Goal: Transaction & Acquisition: Purchase product/service

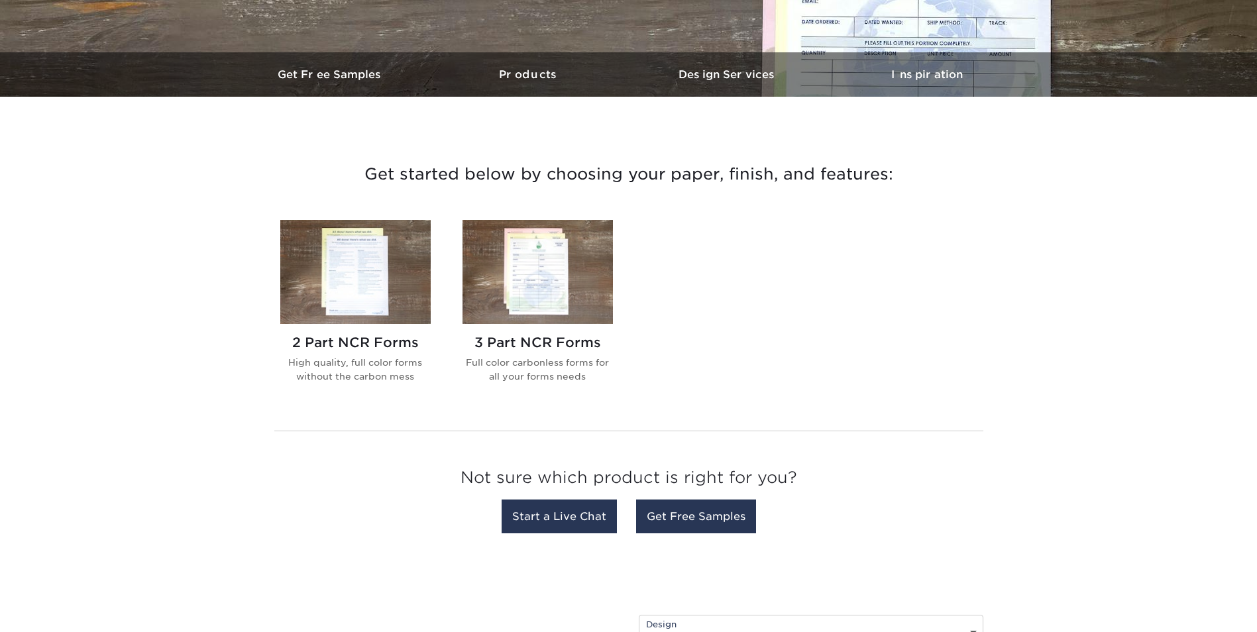
scroll to position [397, 0]
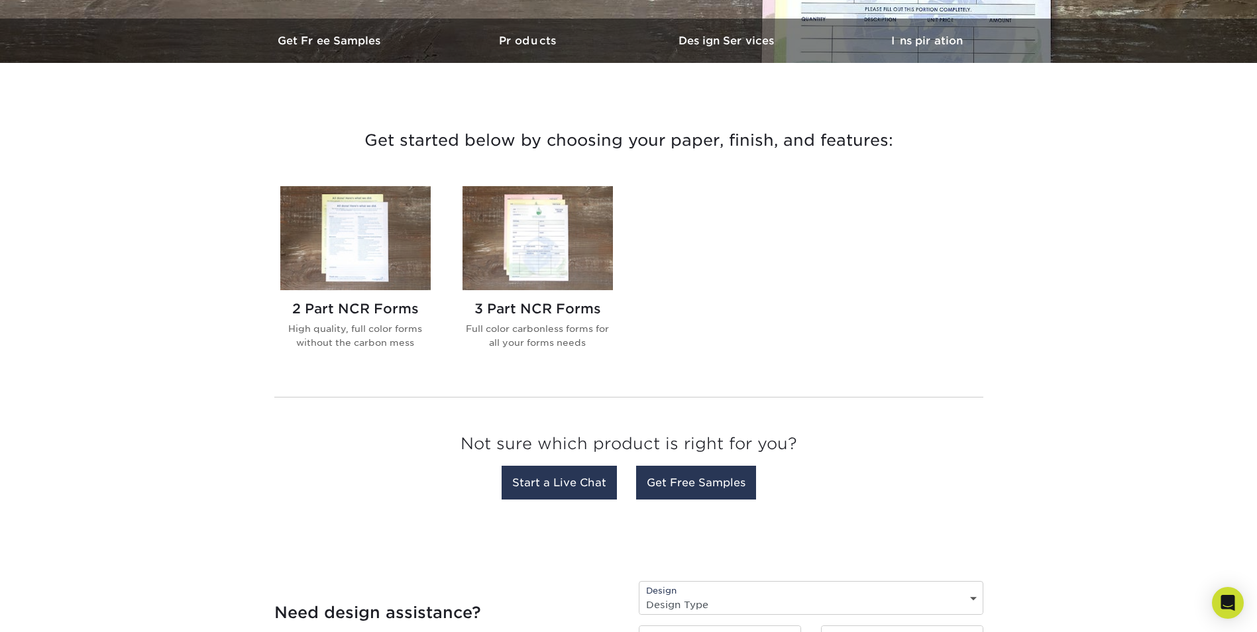
click at [528, 246] on img at bounding box center [537, 238] width 150 height 104
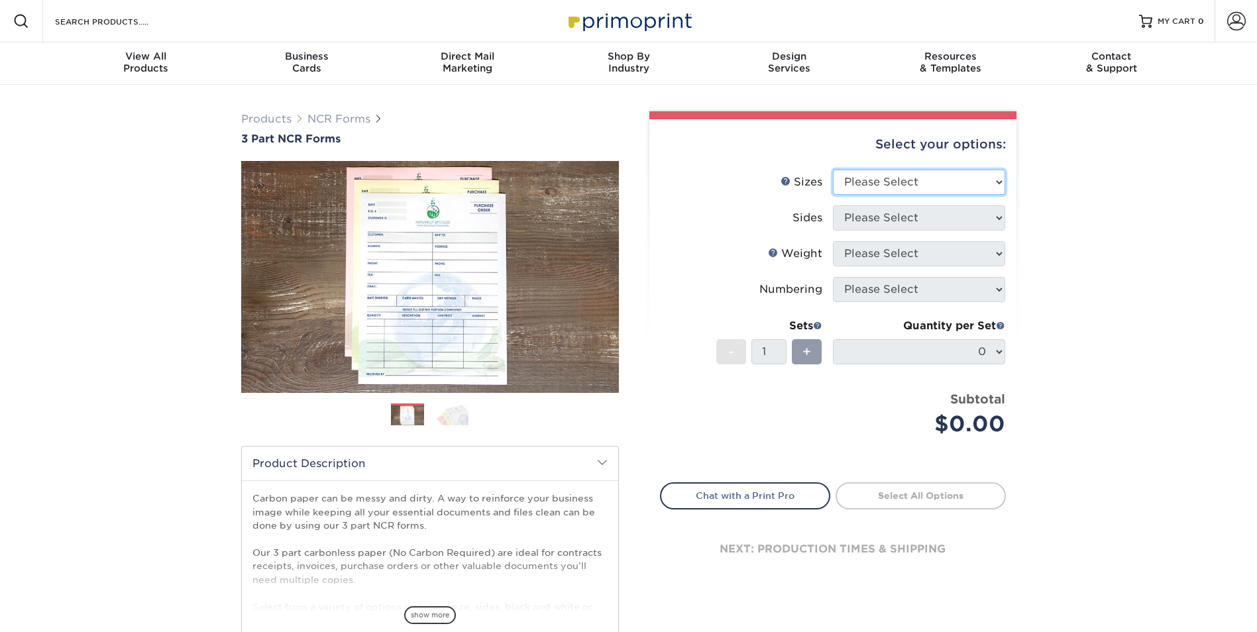
click at [999, 180] on select "Please Select 5.5" x 8.5" 8.5" x 11"" at bounding box center [919, 182] width 172 height 25
select select "8.50x11.00"
click at [833, 170] on select "Please Select 5.5" x 8.5" 8.5" x 11"" at bounding box center [919, 182] width 172 height 25
click at [986, 215] on select "Please Select Black & White (1/0) Full Color (4/0)" at bounding box center [919, 217] width 172 height 25
select select "2295b6f0-1f96-4774-b4ab-d24da34c0f39"
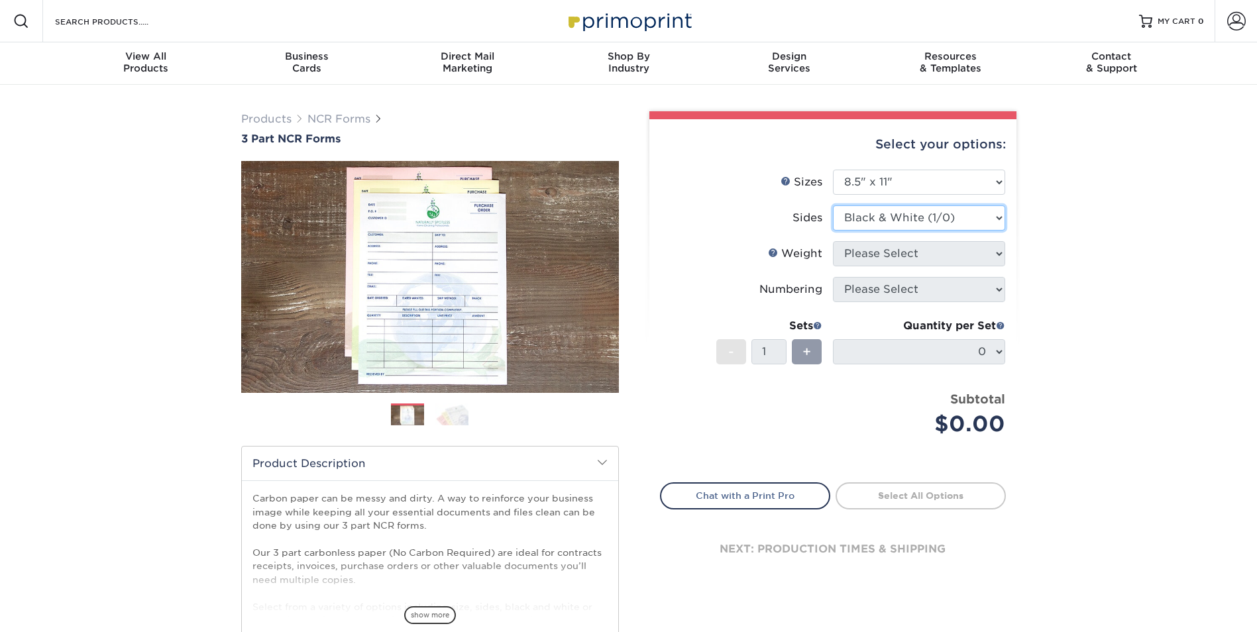
click at [833, 205] on select "Please Select Black & White (1/0) Full Color (4/0)" at bounding box center [919, 217] width 172 height 25
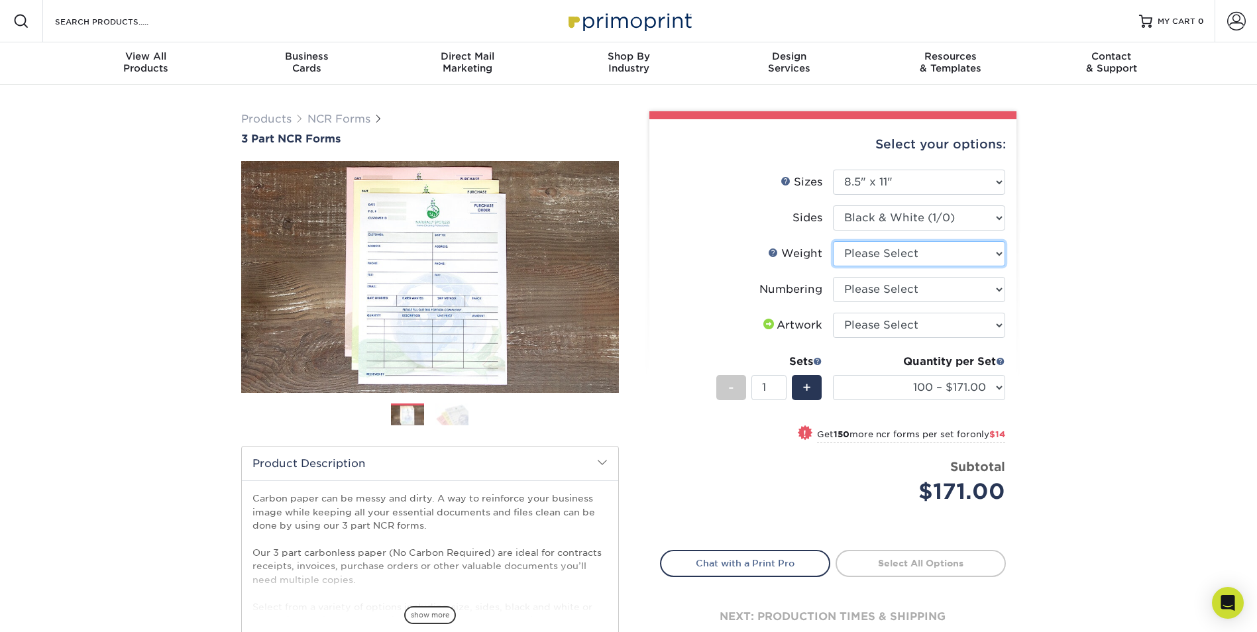
click at [994, 262] on select "Please Select 20LB3P" at bounding box center [919, 253] width 172 height 25
select select "20LB3P"
click at [833, 241] on select "Please Select 20LB3P" at bounding box center [919, 253] width 172 height 25
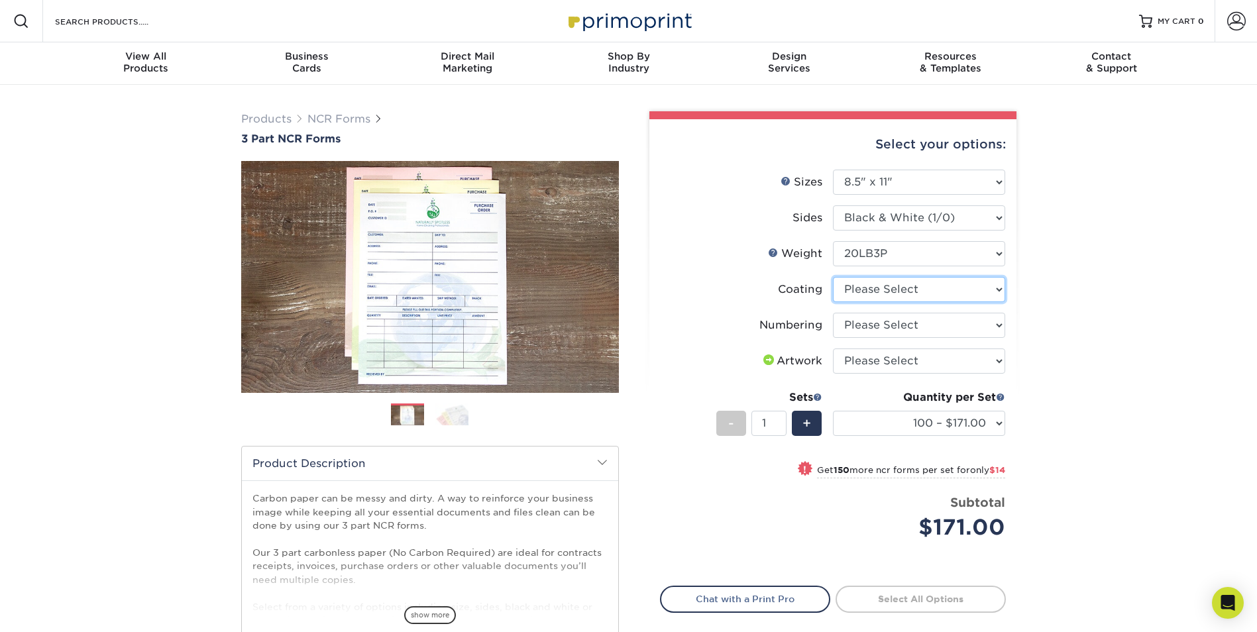
click at [927, 293] on select at bounding box center [919, 289] width 172 height 25
select select "3e7618de-abca-4bda-9f97-8b9129e913d8"
click at [833, 277] on select at bounding box center [919, 289] width 172 height 25
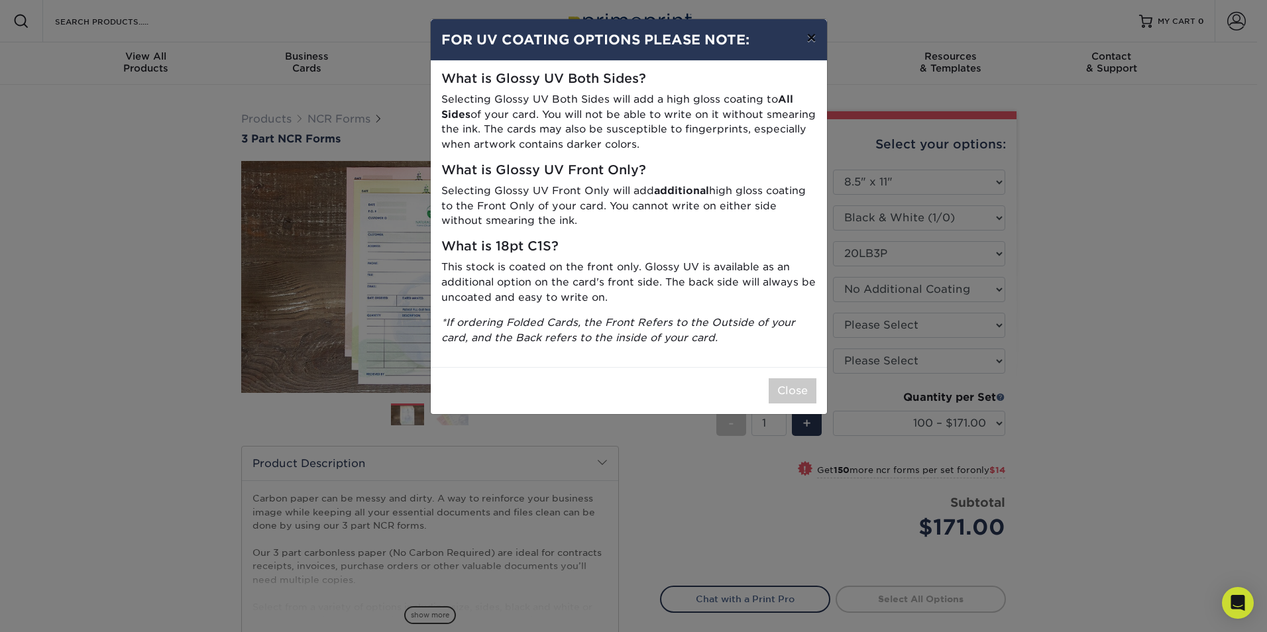
click at [811, 40] on button "×" at bounding box center [811, 37] width 30 height 37
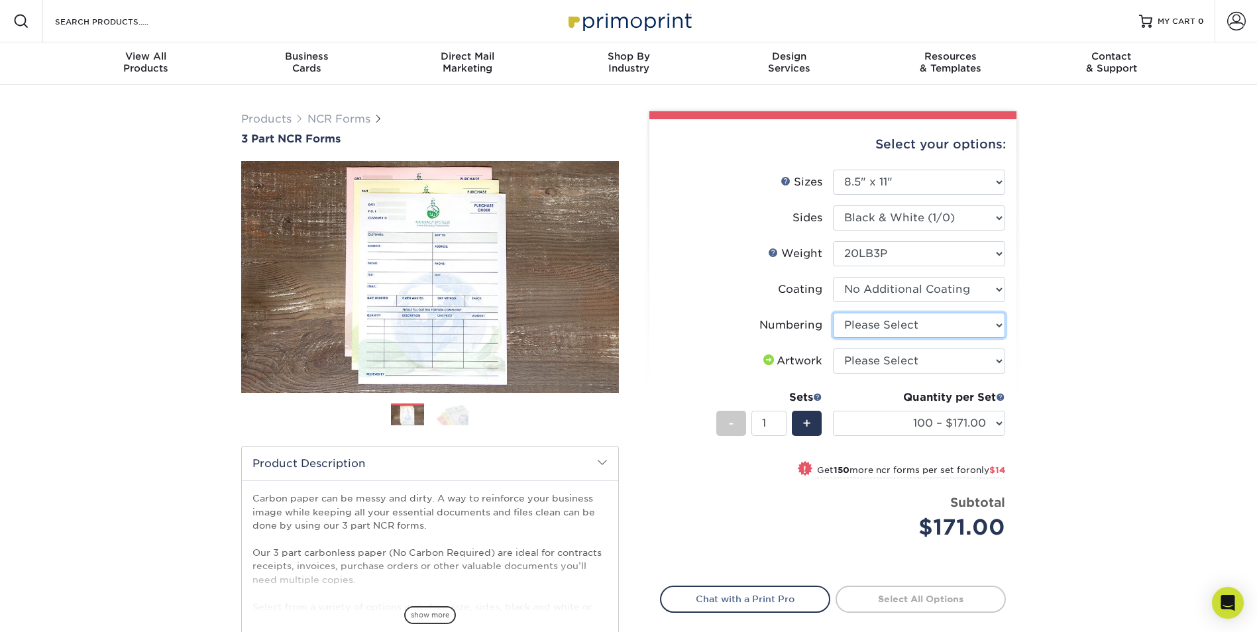
click at [923, 323] on select "Please Select Numbering on the Front only No Numbering" at bounding box center [919, 325] width 172 height 25
select select "936c80a5-99b7-47e8-acd6-e5b2b860875a"
click at [833, 313] on select "Please Select Numbering on the Front only No Numbering" at bounding box center [919, 325] width 172 height 25
click at [904, 358] on select "Please Select I will upload files I need a design - $75" at bounding box center [919, 360] width 172 height 25
select select "upload"
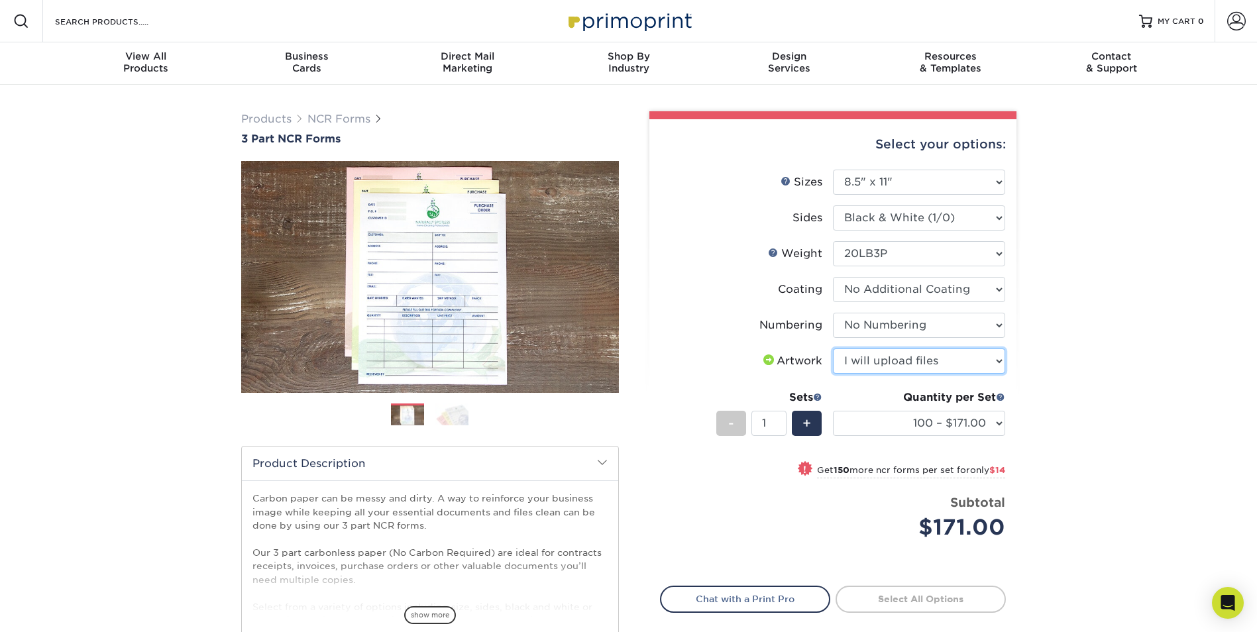
click at [833, 348] on select "Please Select I will upload files I need a design - $75" at bounding box center [919, 360] width 172 height 25
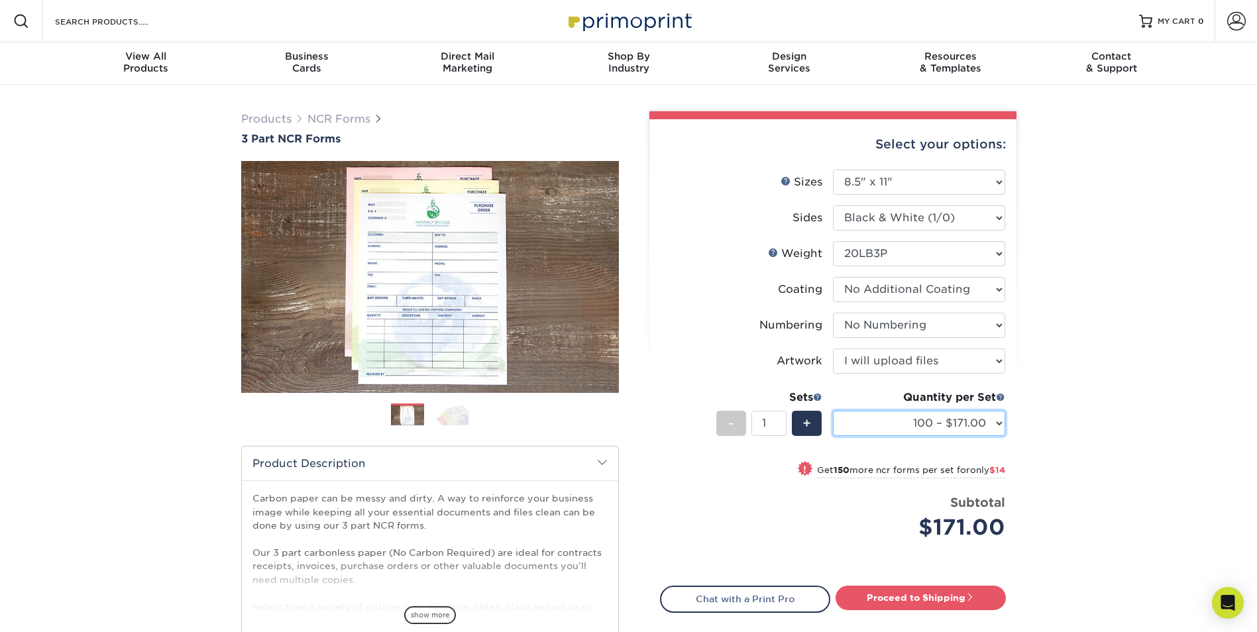
click at [999, 421] on select "100 – $171.00 250 – $185.00 500 – $222.00 1000 – $372.00" at bounding box center [919, 423] width 172 height 25
